Goal: Check status: Check status

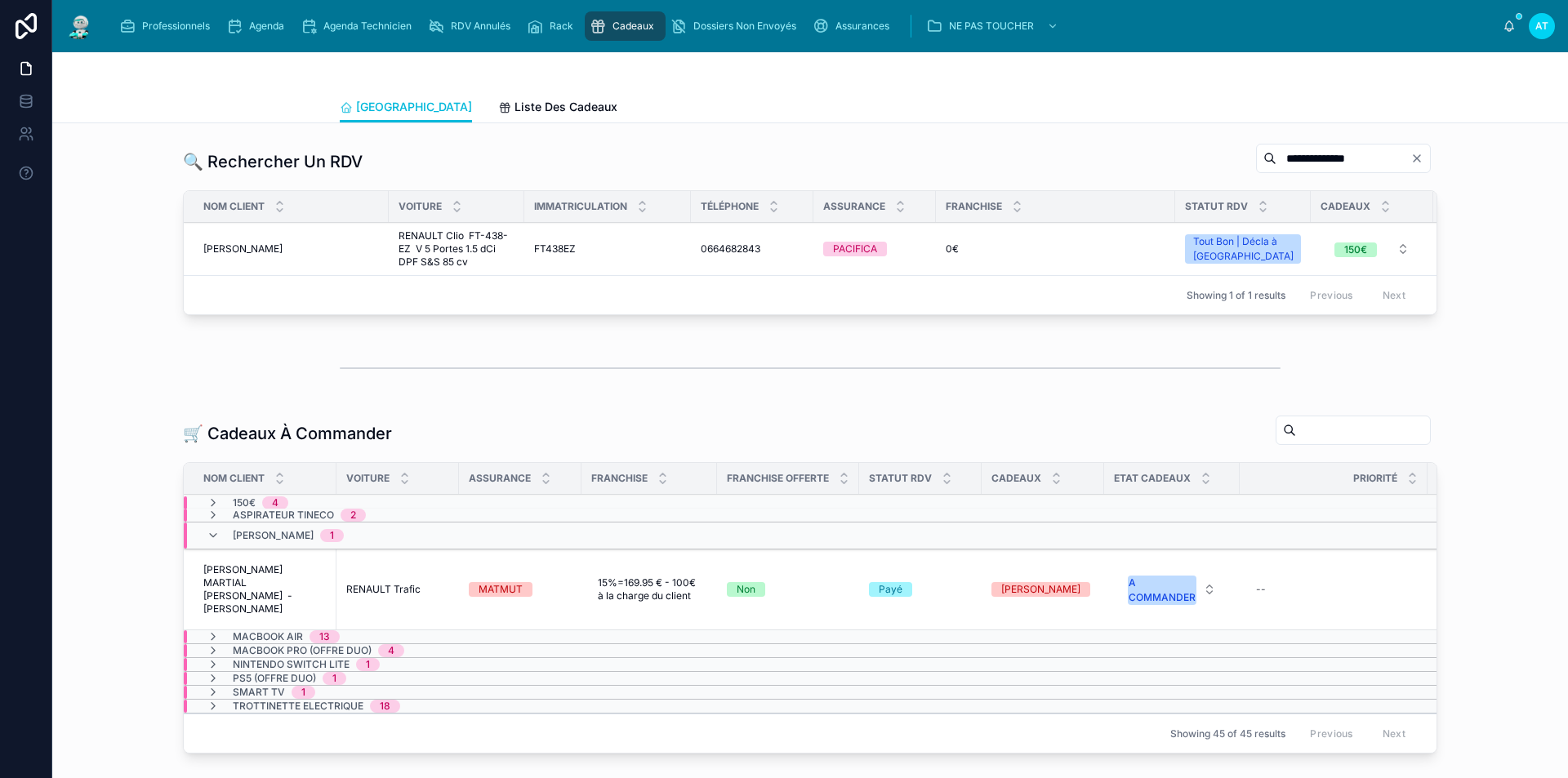
scroll to position [0, 242]
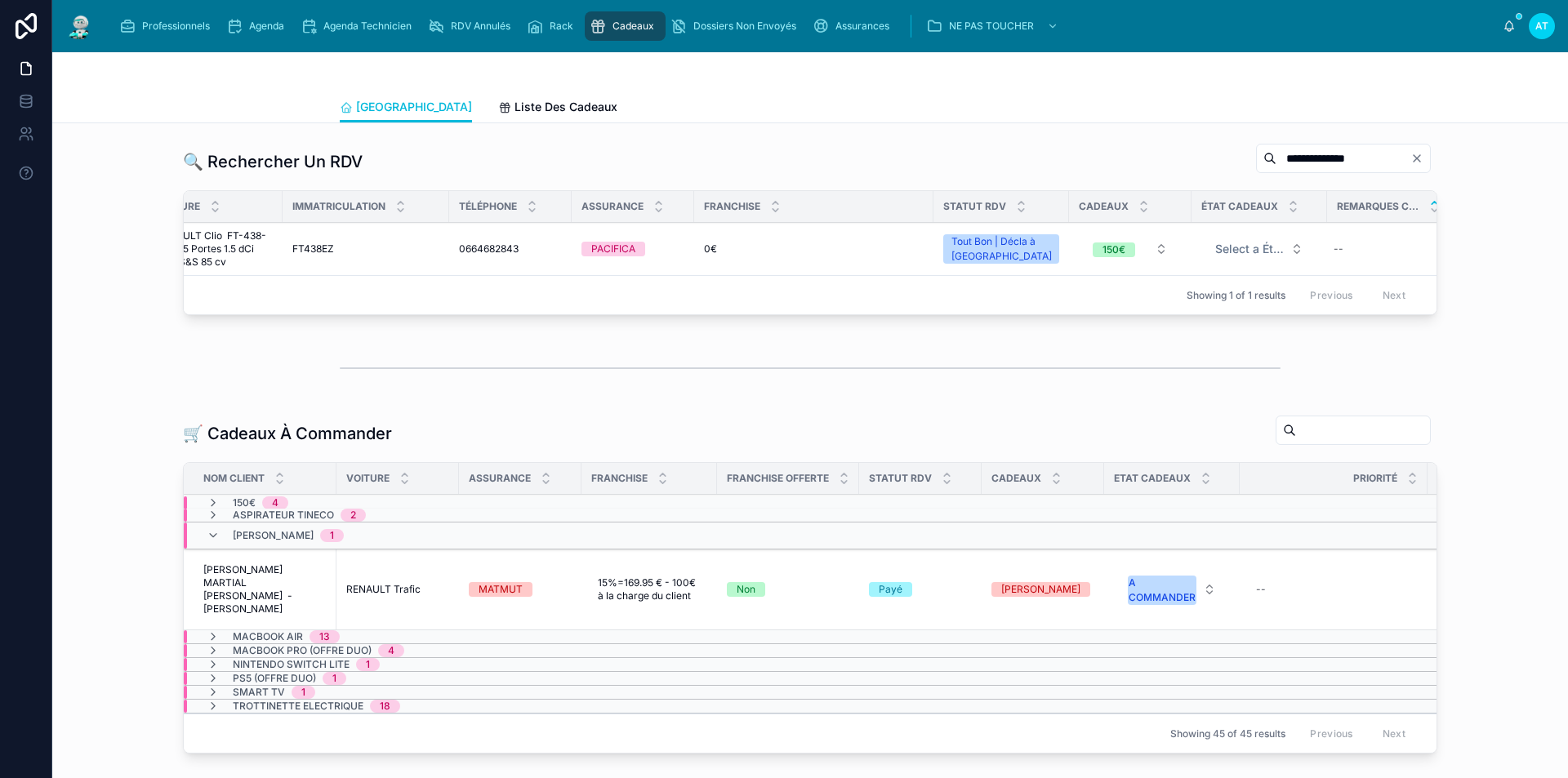
click at [262, 23] on span "Agenda" at bounding box center [267, 26] width 35 height 13
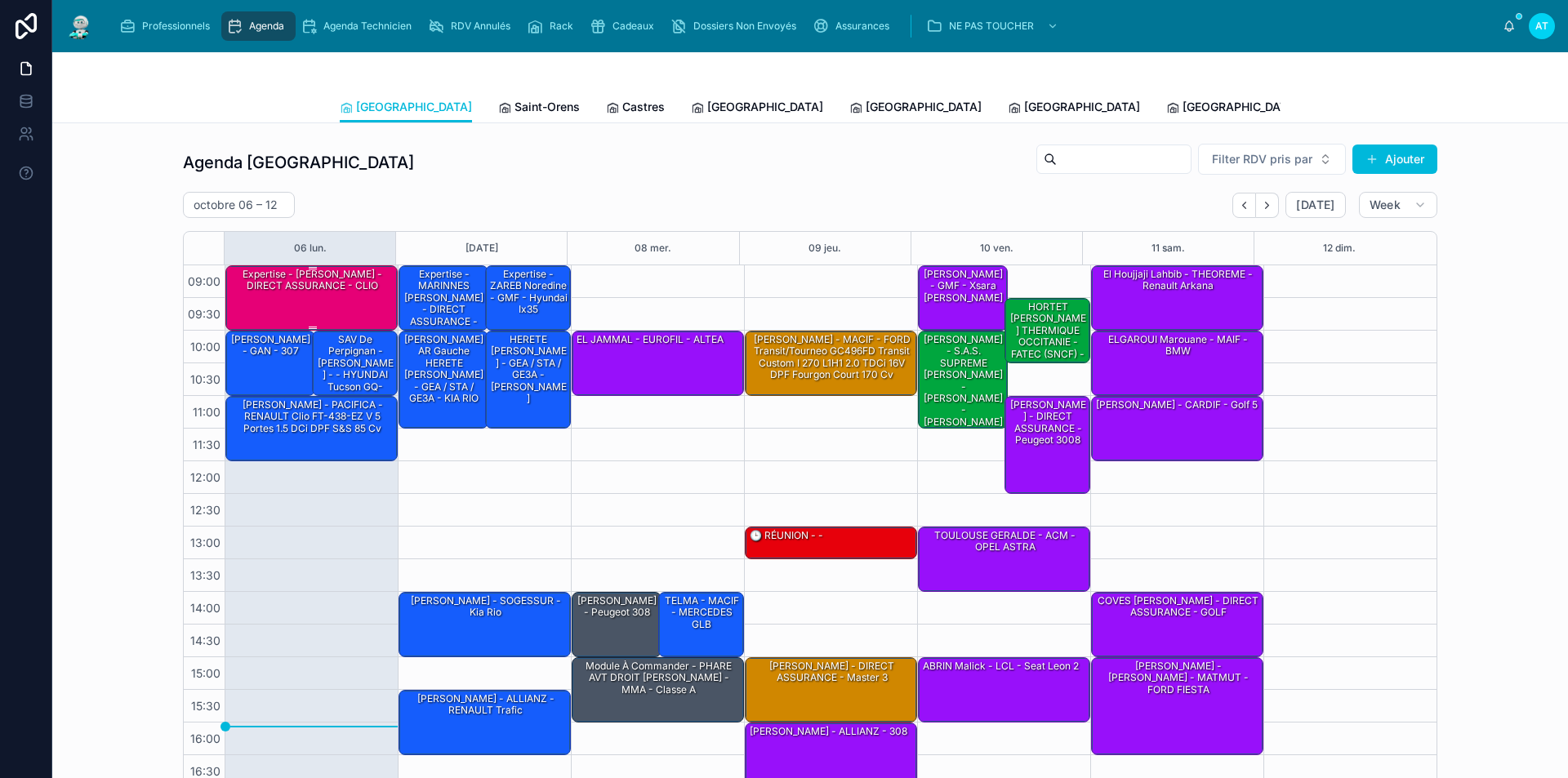
click at [358, 292] on div "Expertise - [PERSON_NAME] - DIRECT ASSURANCE - CLIO" at bounding box center [313, 281] width 167 height 27
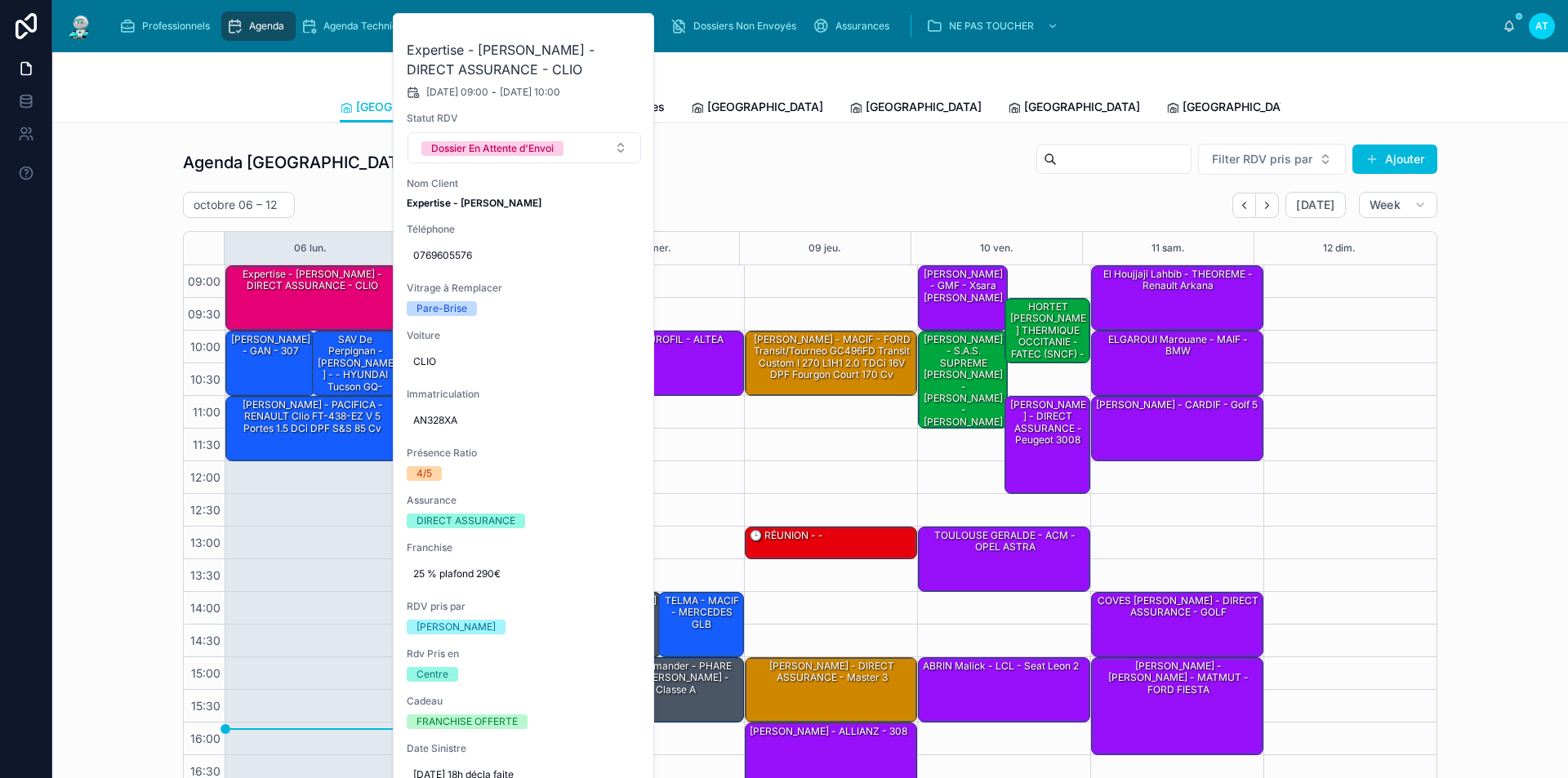
scroll to position [65, 0]
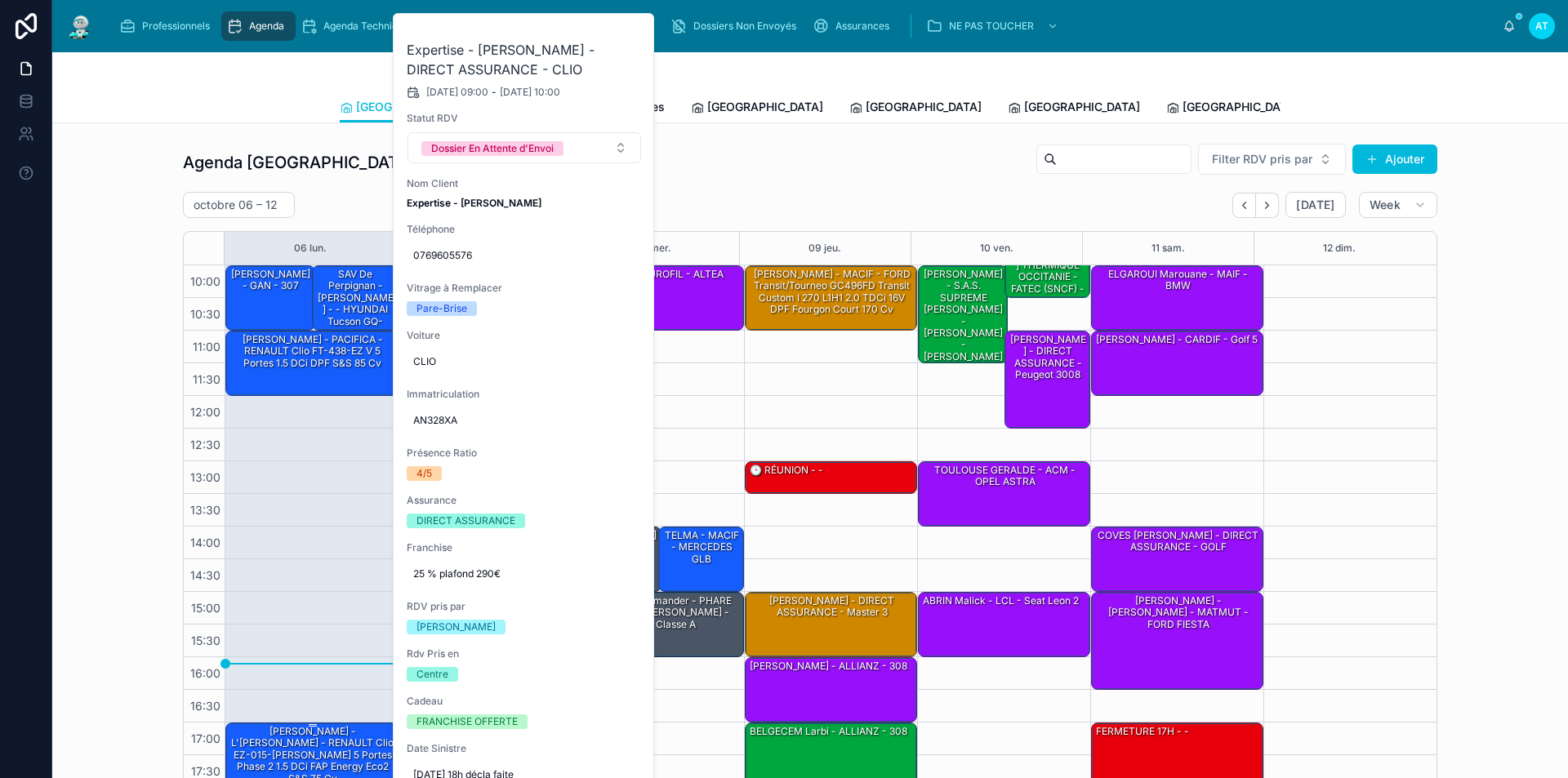
click at [347, 738] on div "[PERSON_NAME] - L'OLIVIER - RENAULT Clio EZ-015-YJ IV 5 Portes Phase 2 1.5 dCi …" at bounding box center [313, 755] width 167 height 62
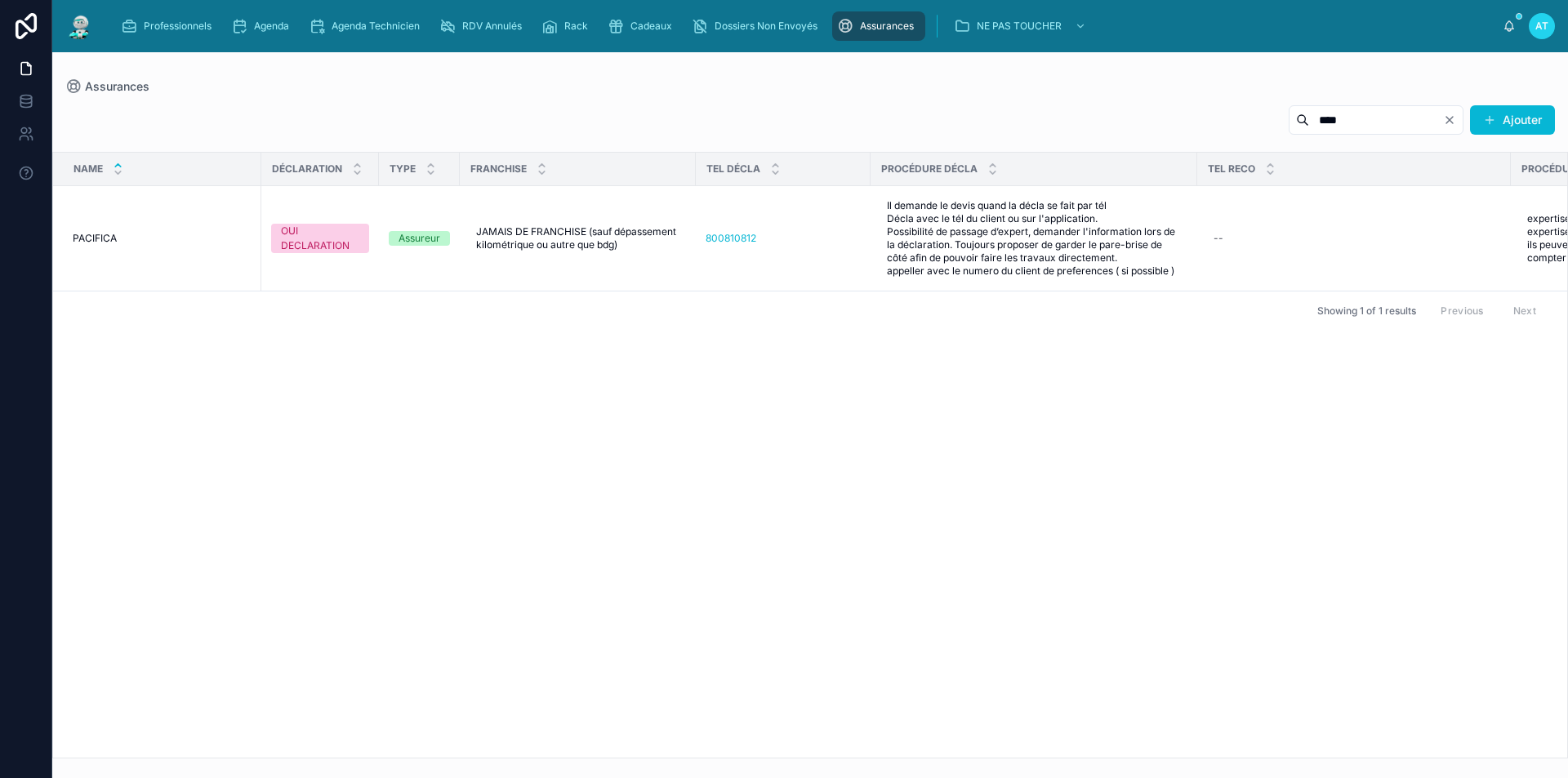
click at [1324, 118] on input "****" at bounding box center [1376, 119] width 134 height 23
type input "*"
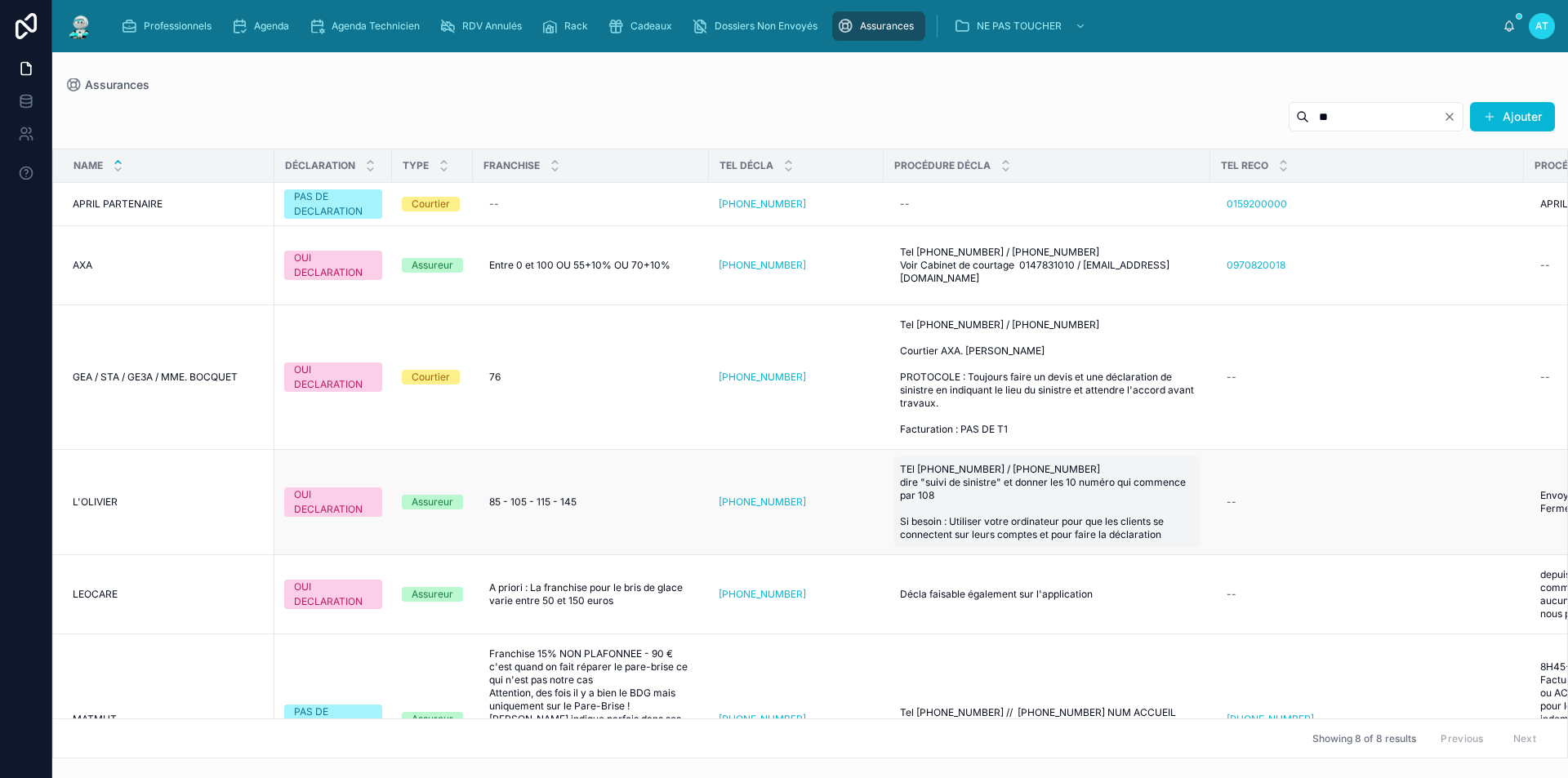
type input "**"
click at [1045, 494] on span "TEl [PHONE_NUMBER] / [PHONE_NUMBER] dire "suivi de sinistre" et donner les 10 n…" at bounding box center [1047, 502] width 294 height 79
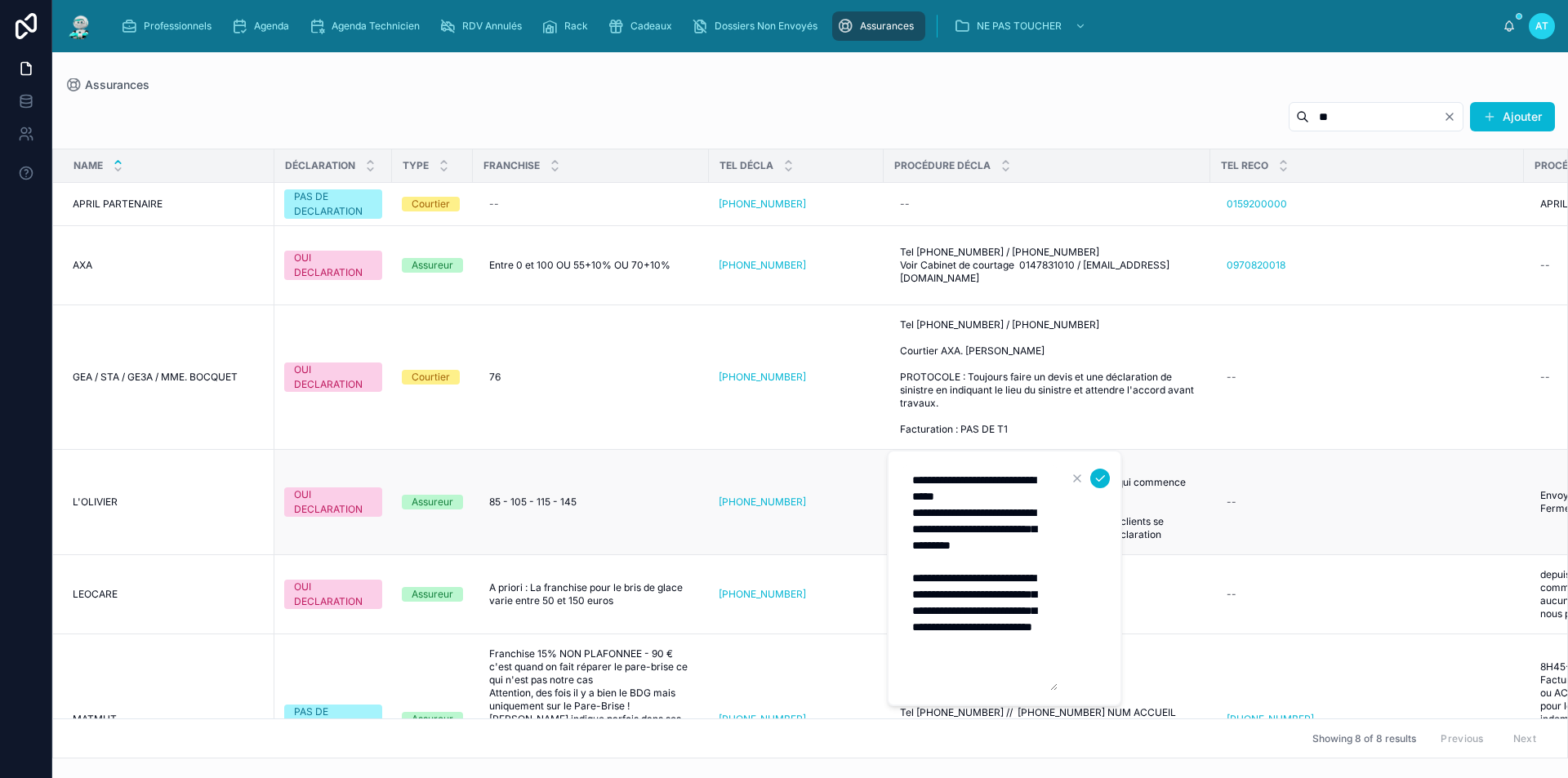
click at [853, 475] on td "[PHONE_NUMBER]" at bounding box center [796, 502] width 175 height 105
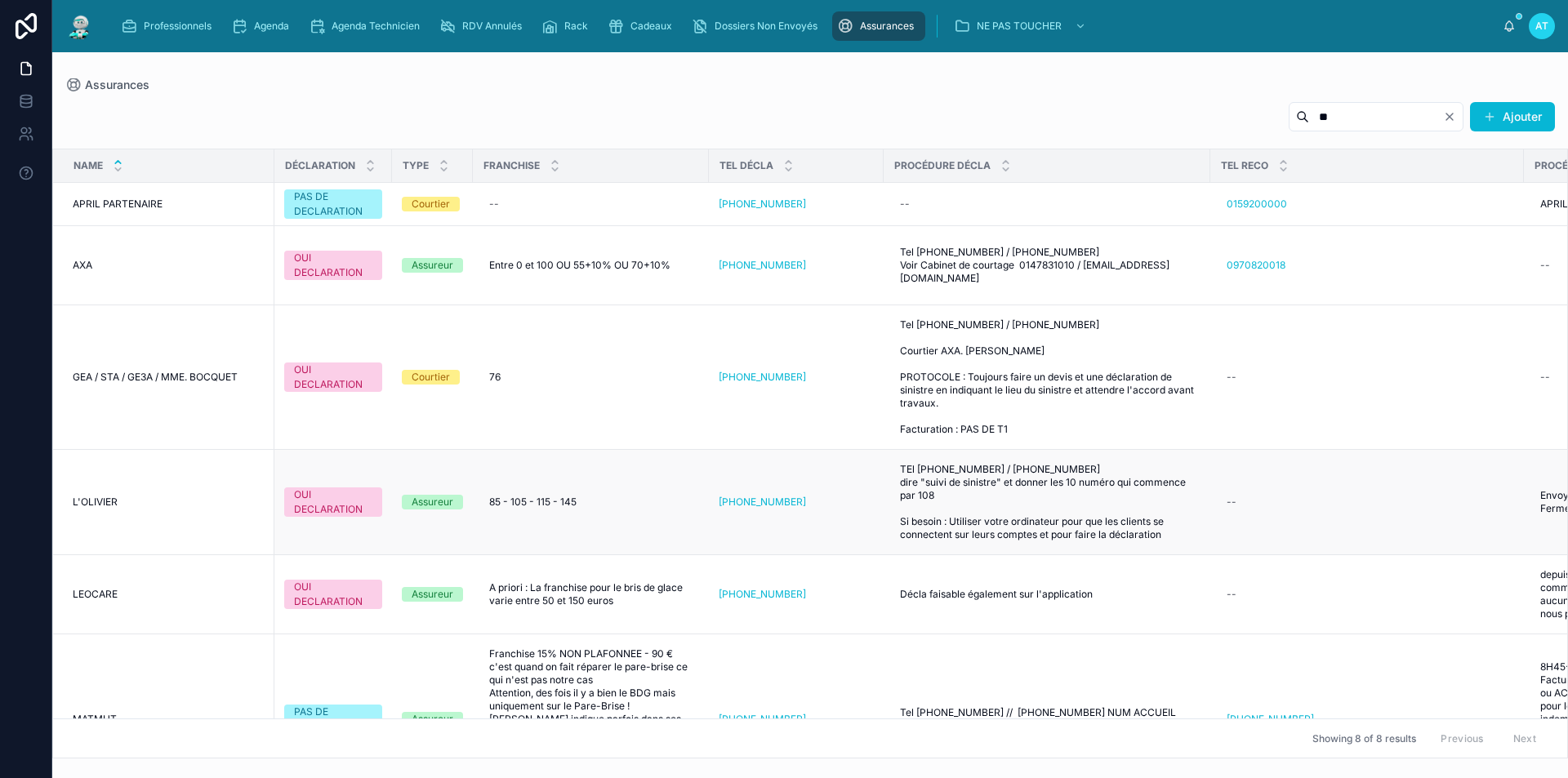
click at [848, 475] on td "[PHONE_NUMBER]" at bounding box center [796, 502] width 175 height 105
click at [315, 487] on div "OUI DECLARATION" at bounding box center [333, 501] width 79 height 29
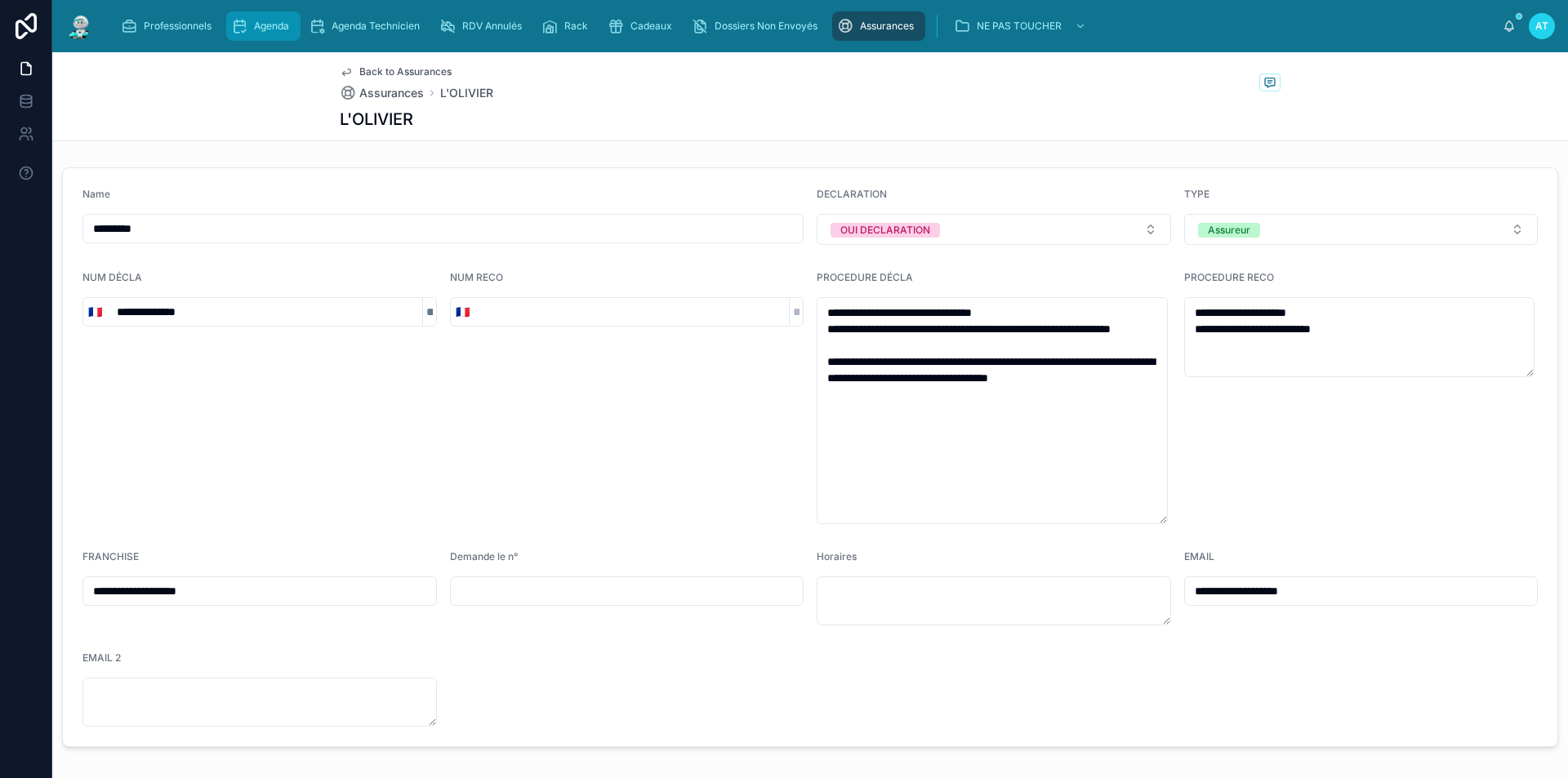
click at [283, 23] on span "Agenda" at bounding box center [272, 26] width 35 height 13
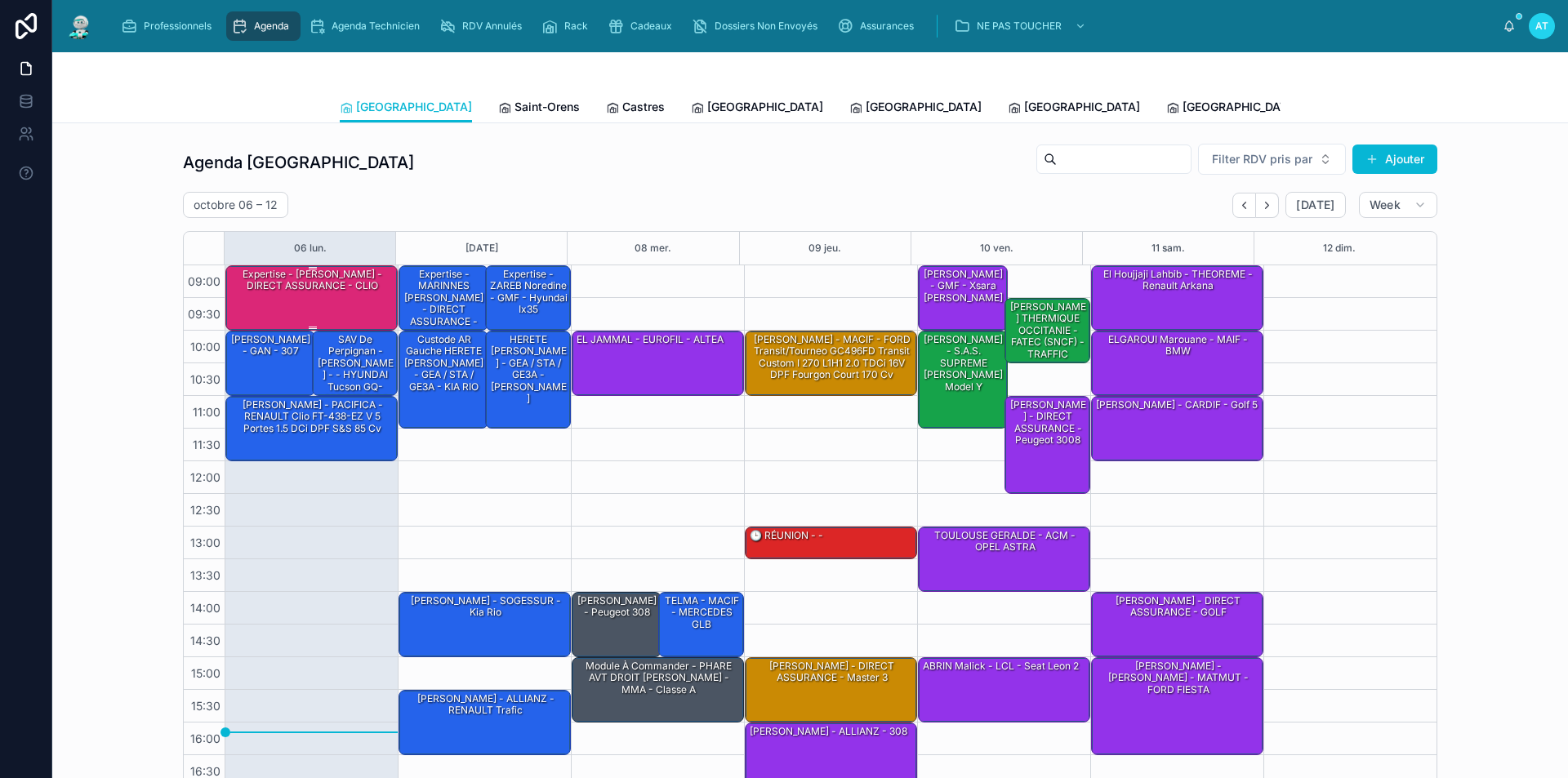
click at [363, 283] on div "Expertise - [PERSON_NAME] - DIRECT ASSURANCE - CLIO" at bounding box center [313, 281] width 167 height 27
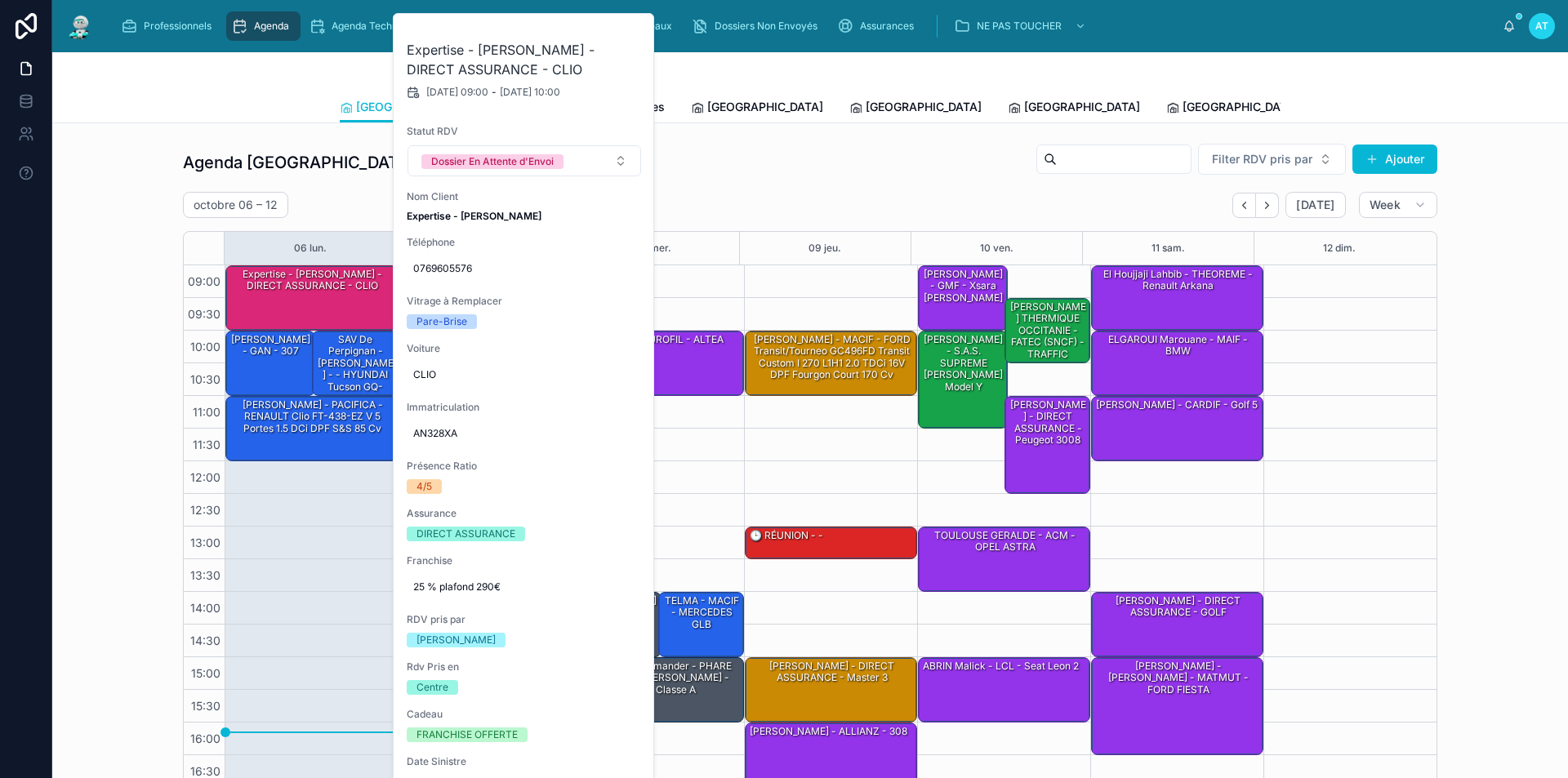
click at [1071, 171] on div at bounding box center [1114, 159] width 155 height 29
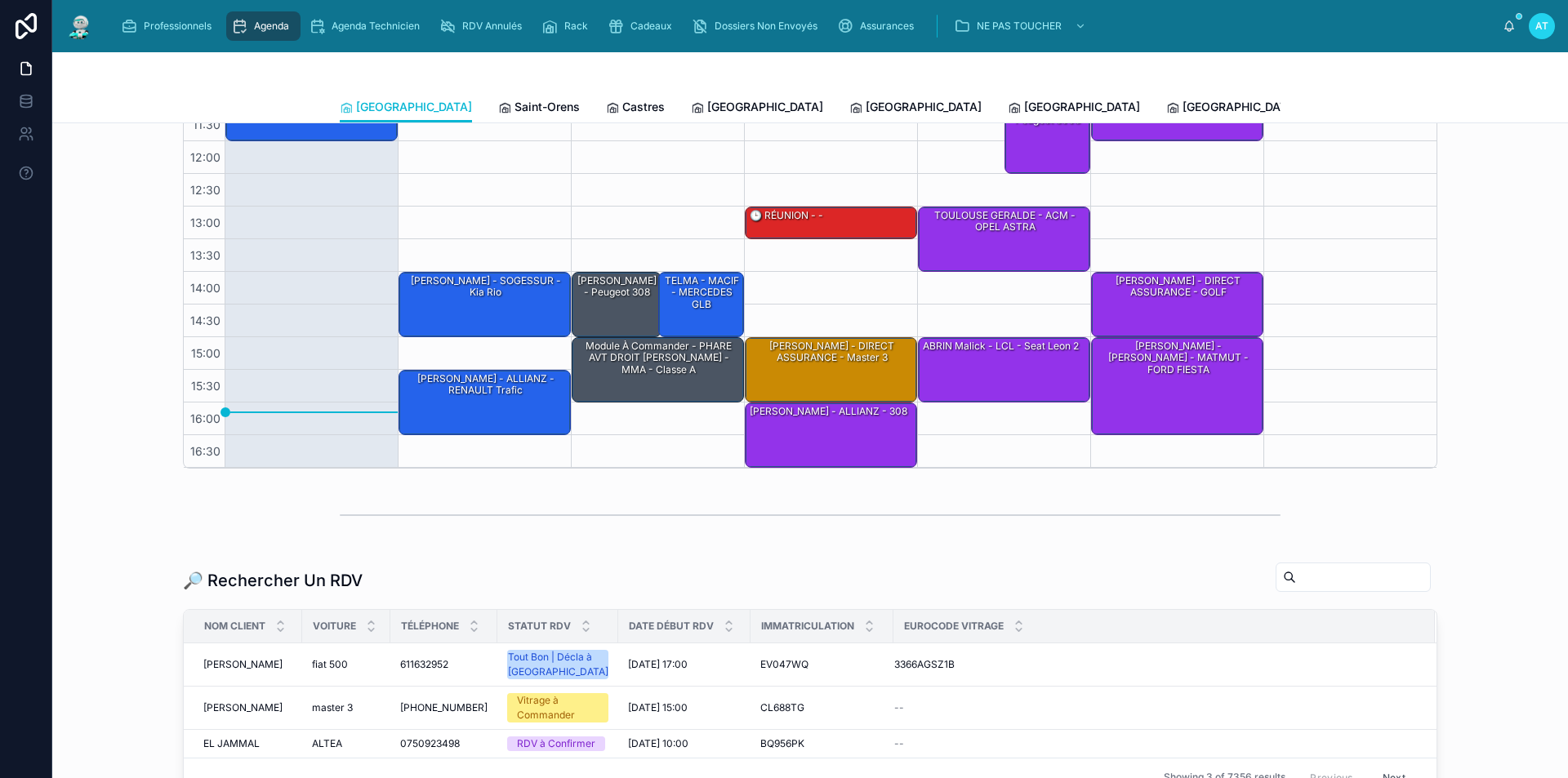
scroll to position [409, 0]
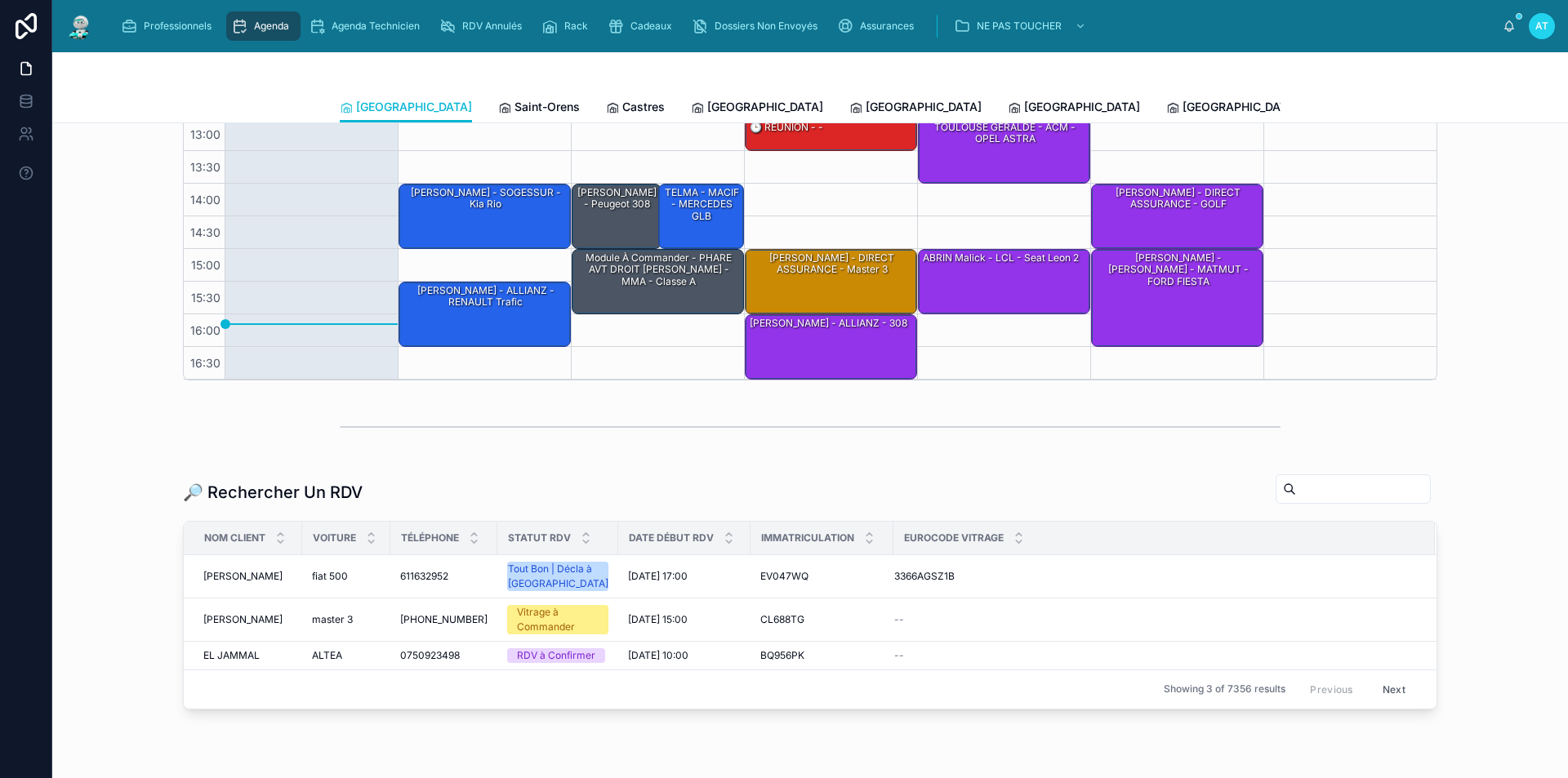
click at [1351, 486] on input "text" at bounding box center [1363, 489] width 134 height 23
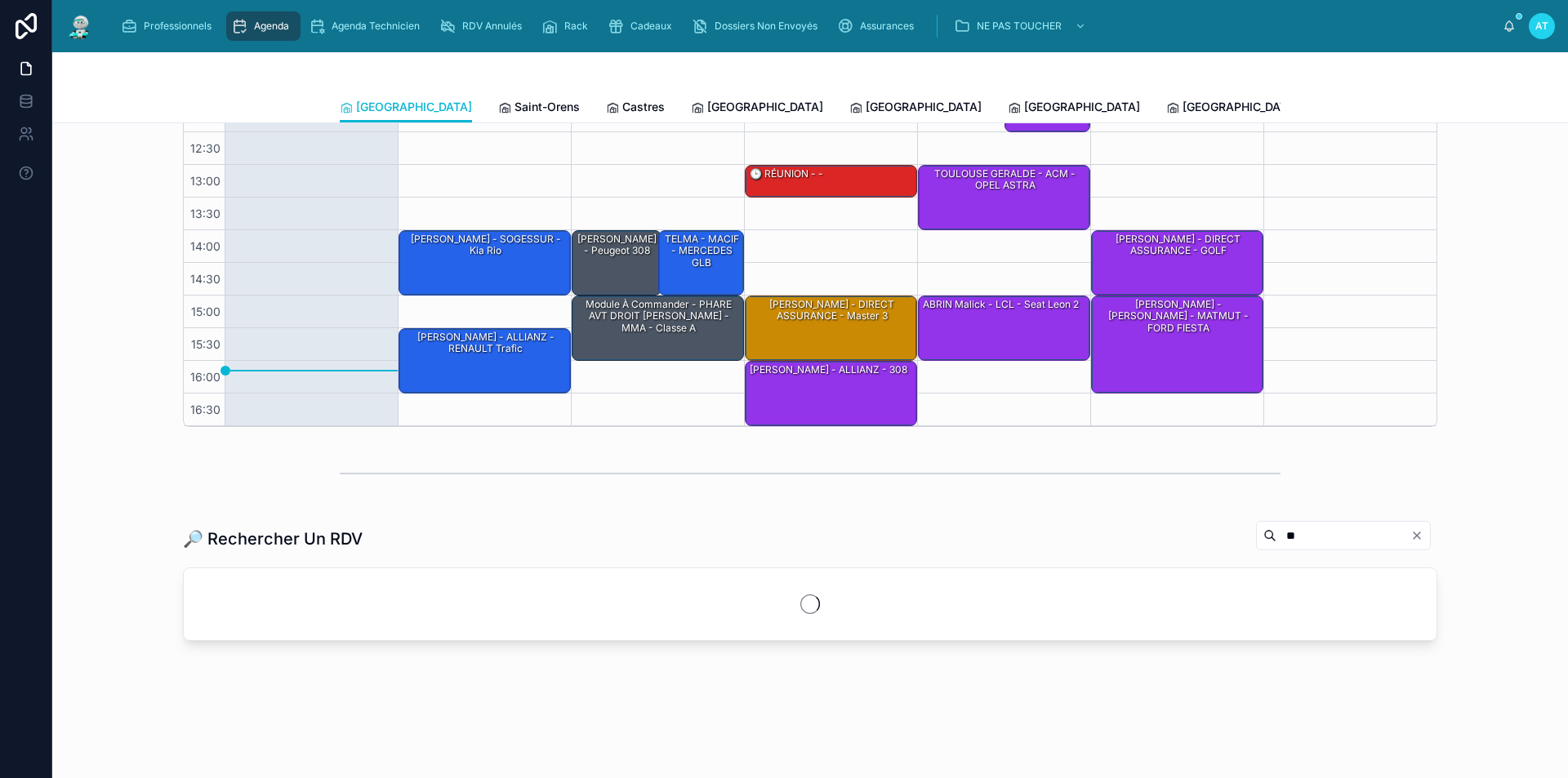
scroll to position [362, 0]
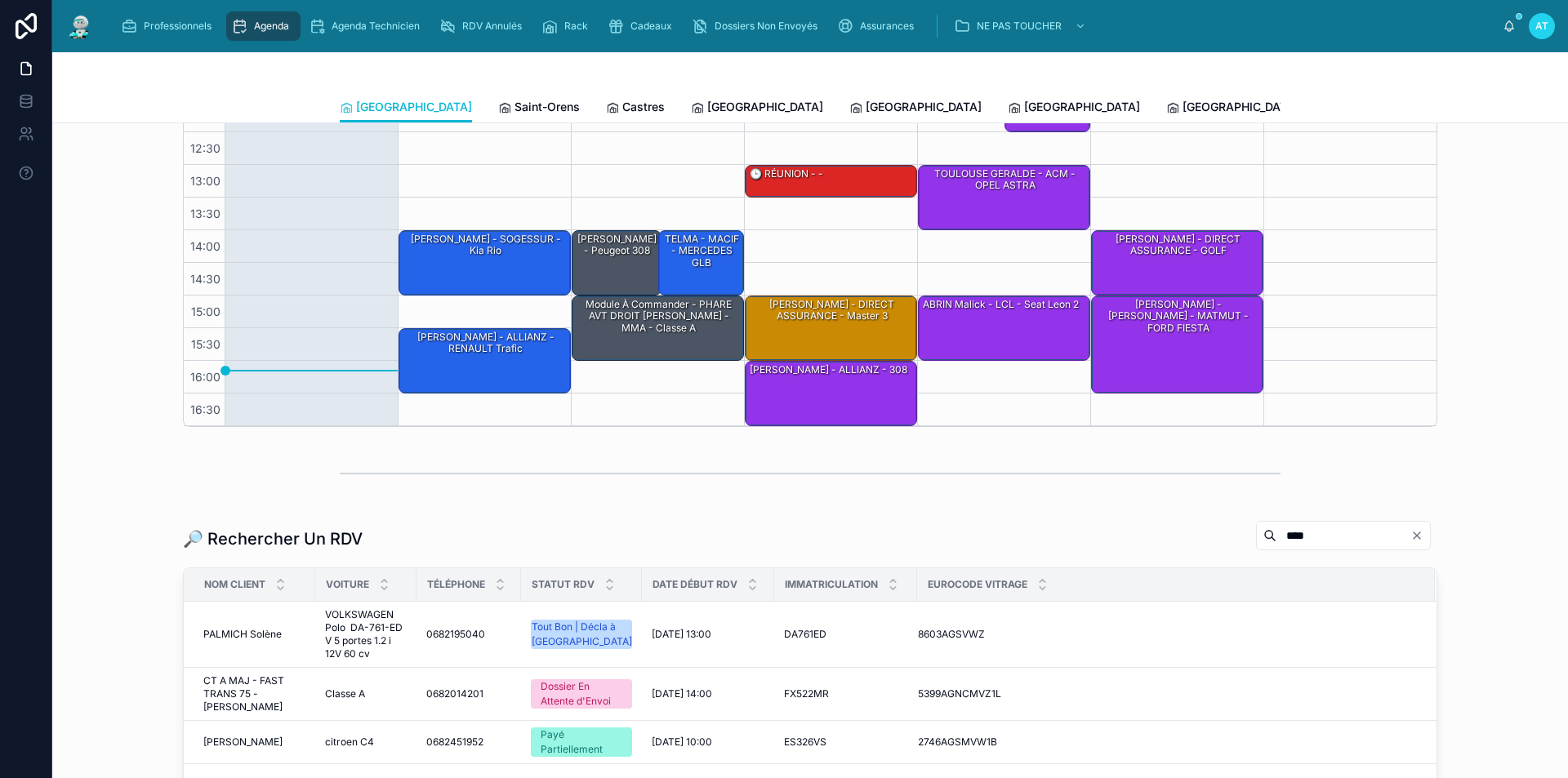
scroll to position [409, 0]
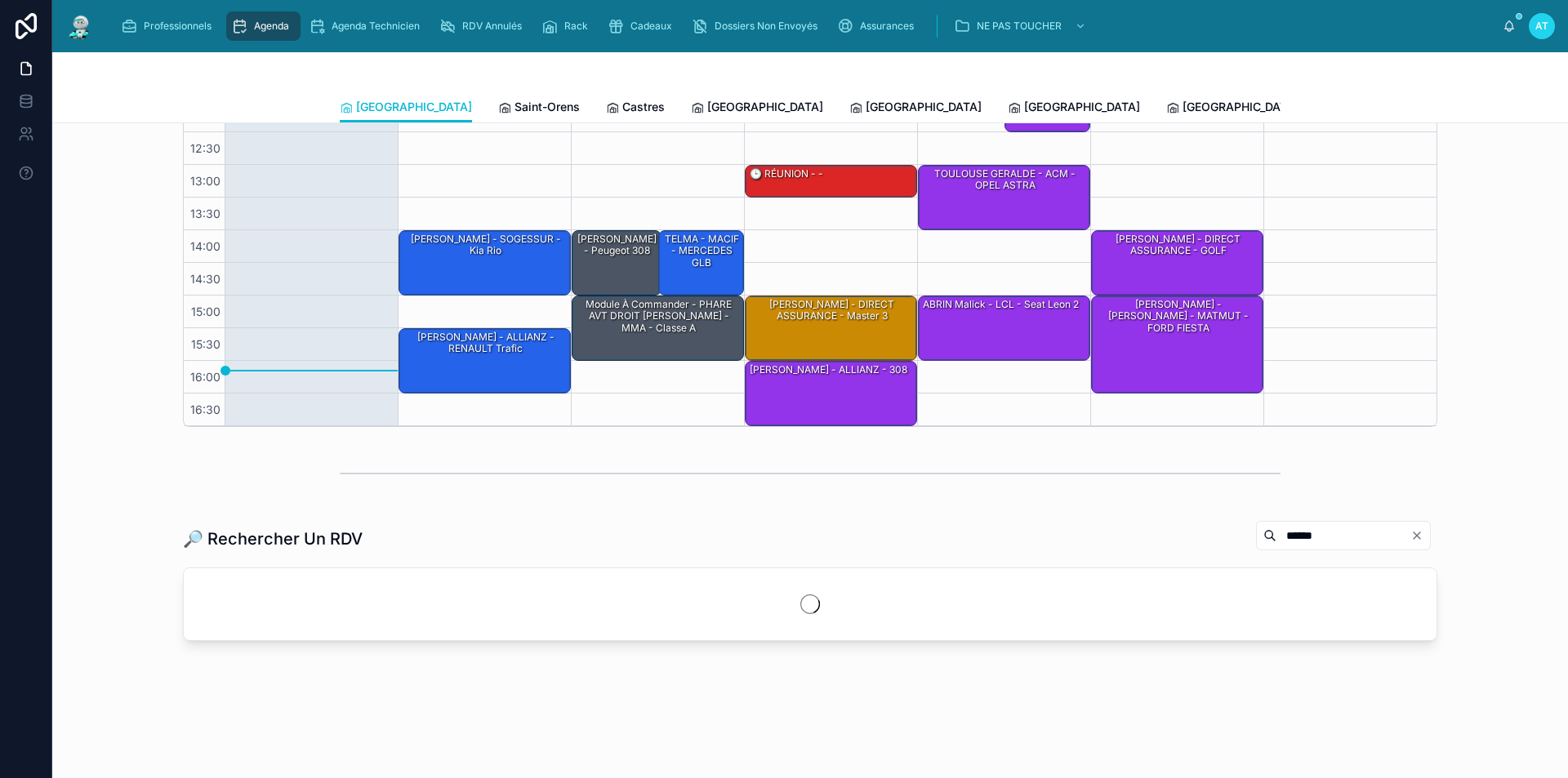
scroll to position [409, 0]
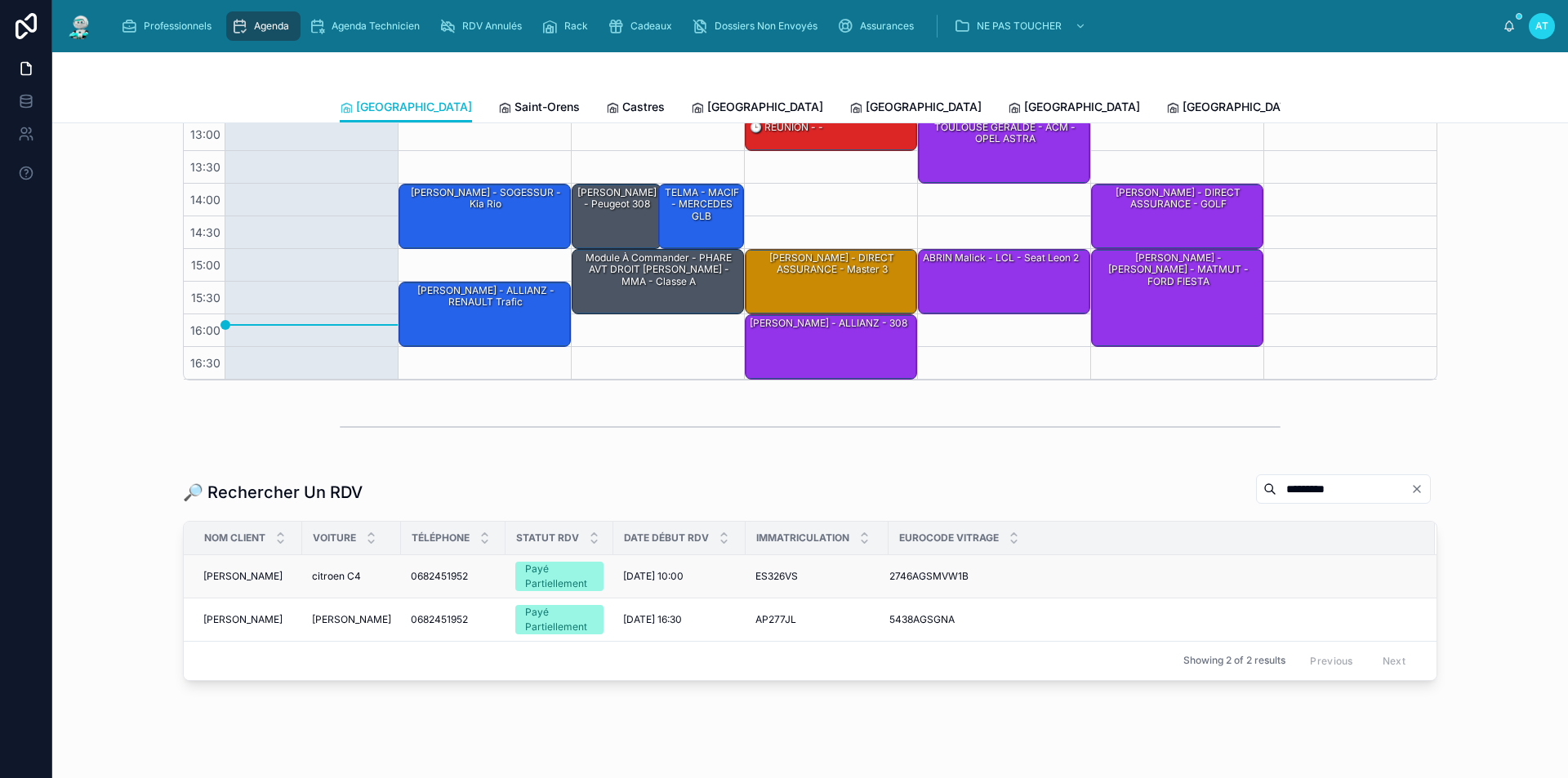
type input "*********"
click at [567, 577] on div "Payé Partiellement" at bounding box center [559, 576] width 69 height 29
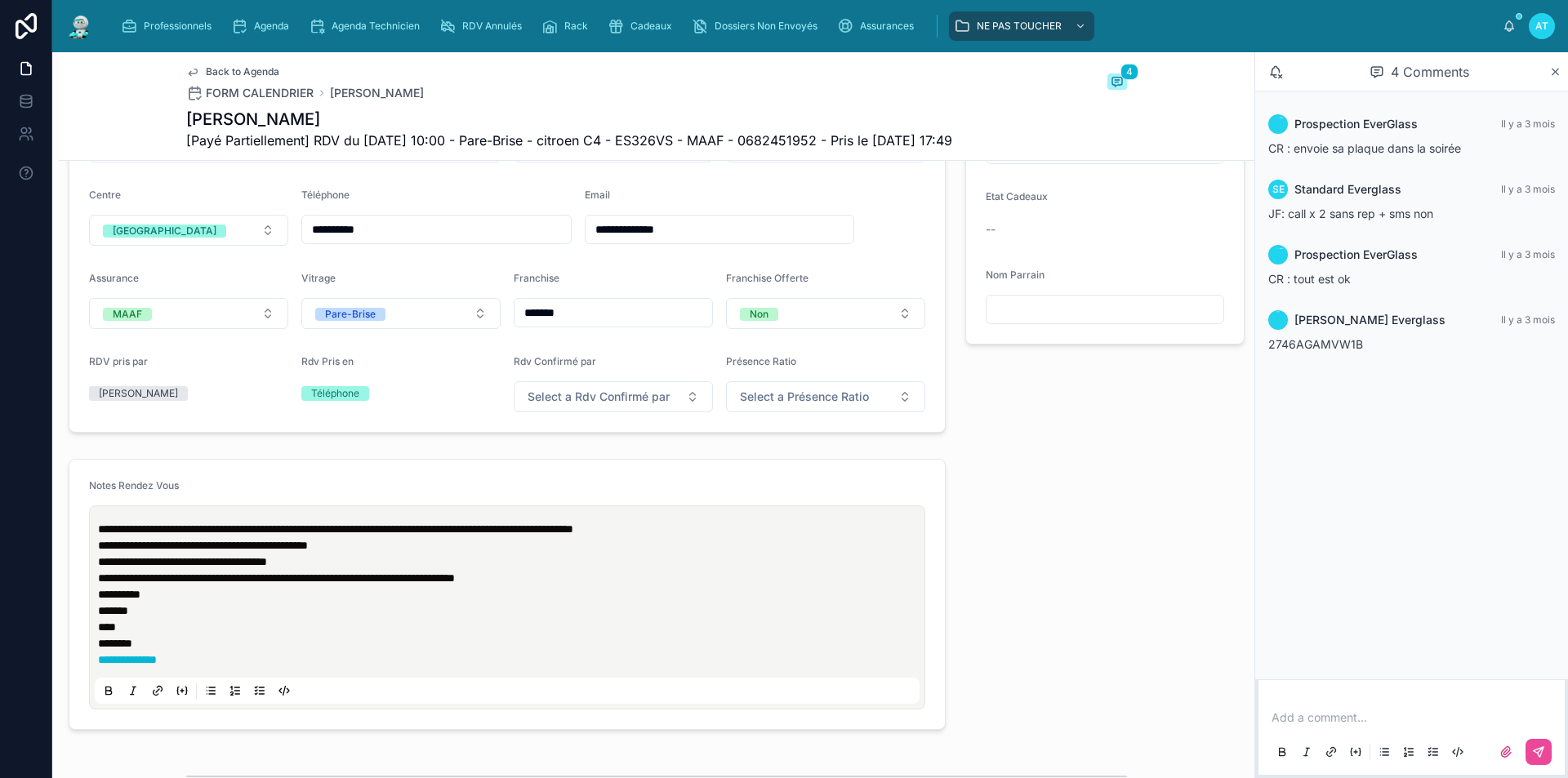
scroll to position [490, 0]
